Goal: Task Accomplishment & Management: Complete application form

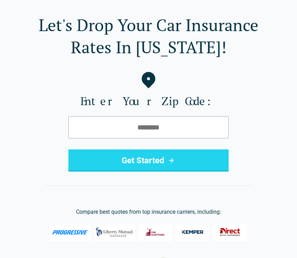
scroll to position [22, 0]
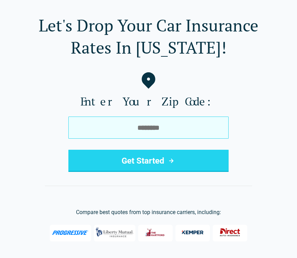
click at [198, 125] on input "tel" at bounding box center [148, 127] width 160 height 22
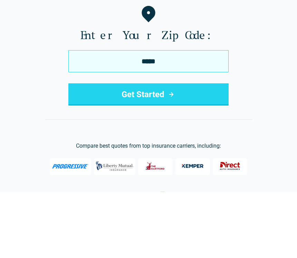
type input "*****"
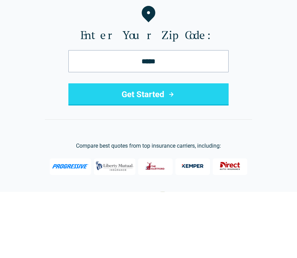
click at [179, 149] on button "Get Started" at bounding box center [148, 160] width 160 height 22
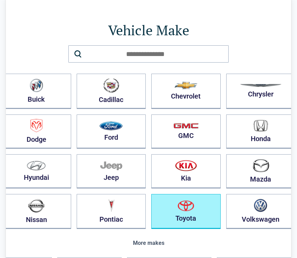
click at [177, 210] on img "button" at bounding box center [185, 205] width 17 height 11
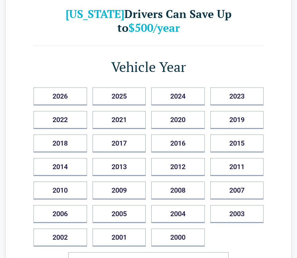
scroll to position [43, 0]
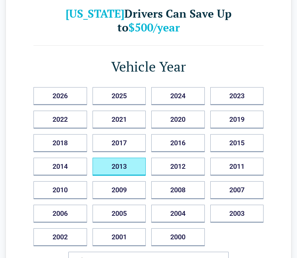
click at [129, 158] on button "2013" at bounding box center [120, 167] width 54 height 18
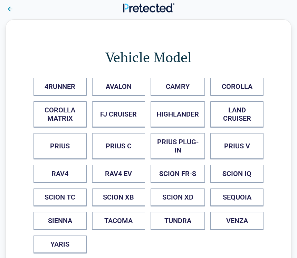
scroll to position [10, 0]
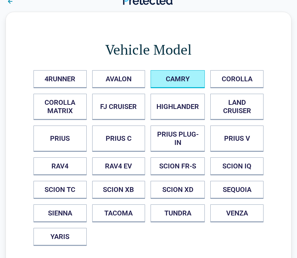
click at [185, 77] on button "CAMRY" at bounding box center [178, 79] width 54 height 18
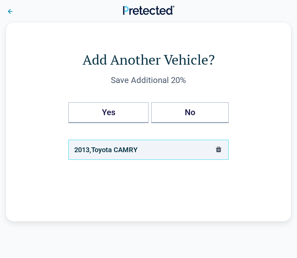
scroll to position [0, 0]
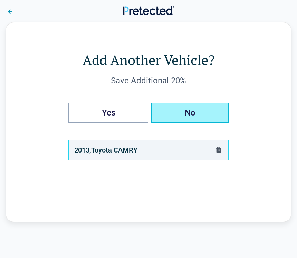
click at [204, 111] on button "No" at bounding box center [189, 113] width 77 height 21
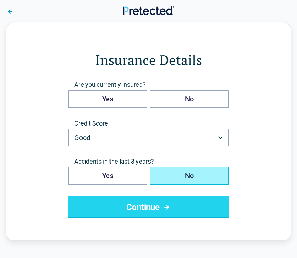
click at [187, 205] on button "Continue" at bounding box center [148, 207] width 160 height 22
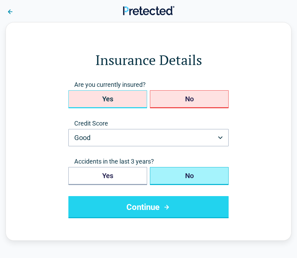
click at [120, 98] on button "Yes" at bounding box center [107, 99] width 79 height 18
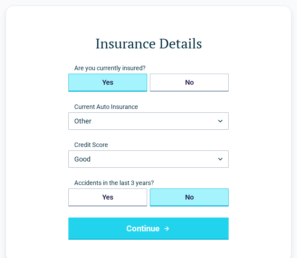
scroll to position [27, 0]
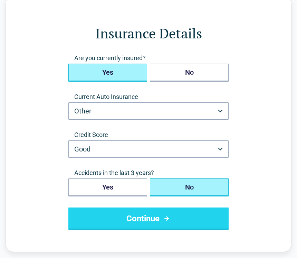
click at [189, 219] on button "Continue" at bounding box center [148, 218] width 160 height 22
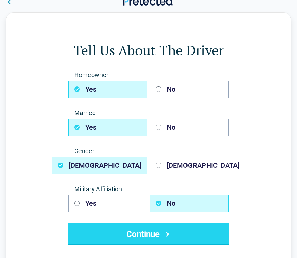
scroll to position [10, 0]
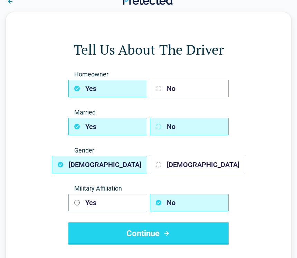
click at [195, 125] on button "No" at bounding box center [189, 126] width 79 height 17
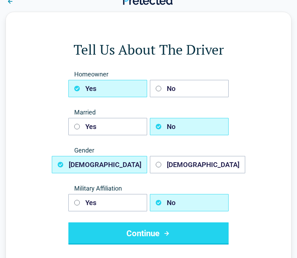
click at [177, 235] on button "Continue" at bounding box center [148, 233] width 160 height 22
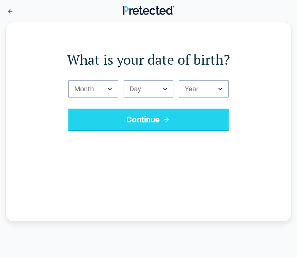
scroll to position [0, 0]
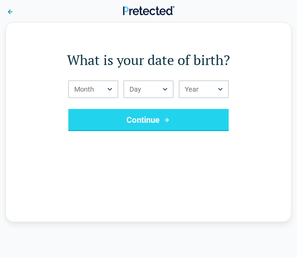
click at [92, 86] on button "Month" at bounding box center [93, 88] width 50 height 17
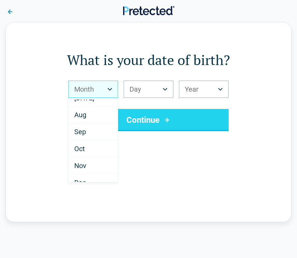
scroll to position [112, 0]
click at [94, 131] on div "Sep" at bounding box center [93, 131] width 49 height 17
select select "*"
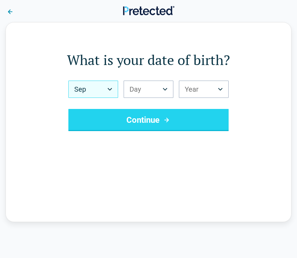
click at [156, 86] on button "Day" at bounding box center [149, 88] width 50 height 17
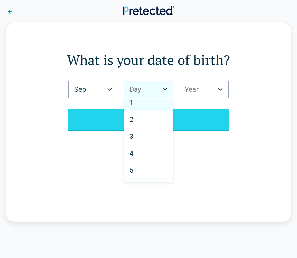
scroll to position [3, 0]
click at [144, 137] on div "3" at bounding box center [148, 138] width 49 height 17
select select "*"
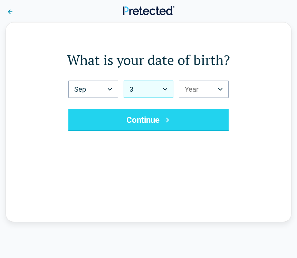
click at [212, 89] on button "Year" at bounding box center [204, 88] width 50 height 17
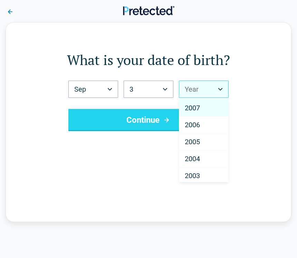
click at [203, 105] on div "2007" at bounding box center [203, 107] width 49 height 17
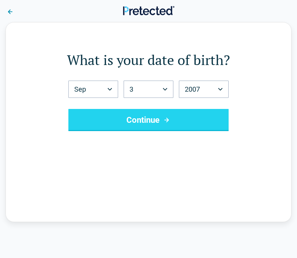
click at [199, 120] on button "Continue" at bounding box center [148, 120] width 160 height 22
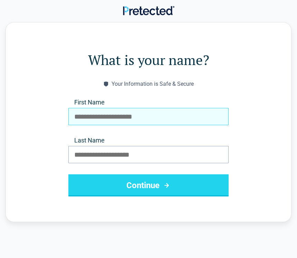
click at [200, 124] on input "First Name" at bounding box center [148, 116] width 160 height 17
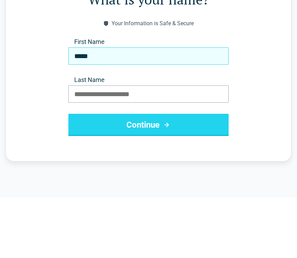
type input "*****"
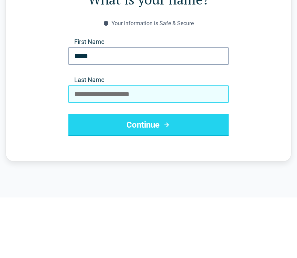
click at [153, 146] on input "Last Name" at bounding box center [148, 154] width 160 height 17
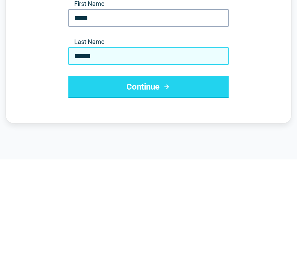
type input "******"
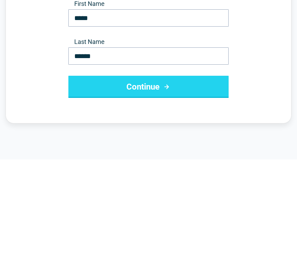
click at [182, 174] on button "Continue" at bounding box center [148, 185] width 160 height 22
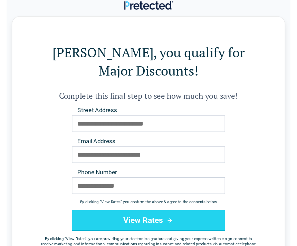
scroll to position [0, 0]
